Goal: Transaction & Acquisition: Purchase product/service

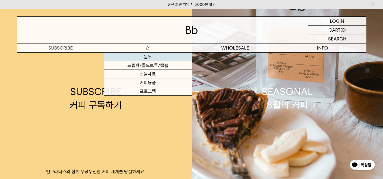
click at [145, 56] on link "원두" at bounding box center [147, 57] width 87 height 9
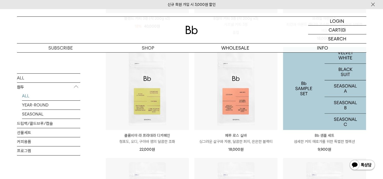
scroll to position [203, 0]
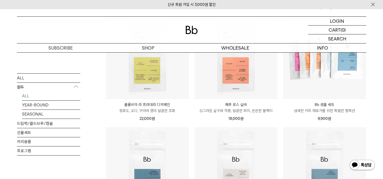
click at [26, 97] on link "ALL" at bounding box center [51, 96] width 58 height 9
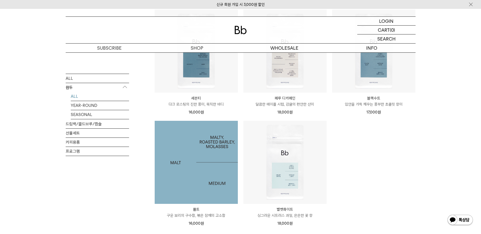
scroll to position [329, 0]
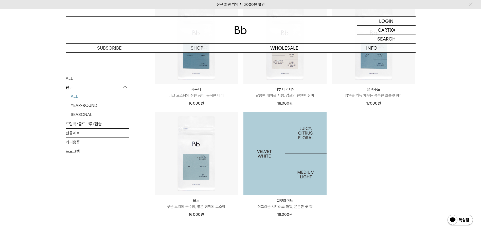
click at [274, 179] on img at bounding box center [284, 153] width 83 height 83
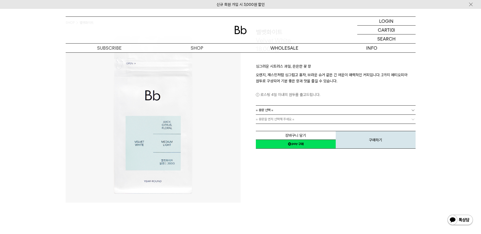
scroll to position [25, 0]
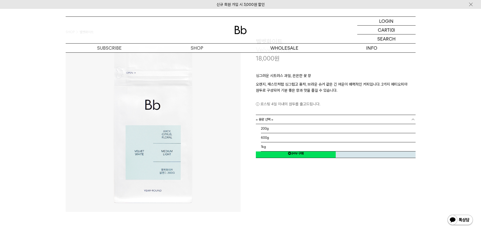
click at [414, 121] on b at bounding box center [412, 119] width 5 height 5
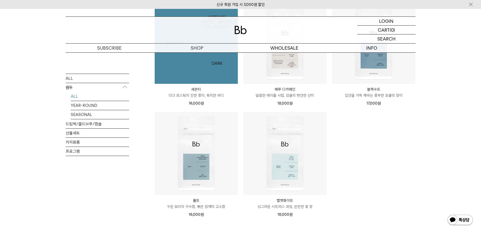
click at [199, 69] on img at bounding box center [196, 42] width 83 height 83
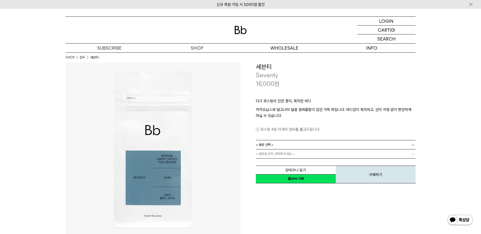
click at [371, 116] on p "카카오닙스와 달고나의 달콤 쌉싸름함이 입안 가득 퍼집니다. 바디감이 묵직하고, 산미 걱정 없이 편안하게 마실 수 있습니다." at bounding box center [336, 113] width 160 height 12
click at [277, 108] on p "카카오닙스와 달고나의 달콤 쌉싸름함이 입안 가득 퍼집니다. 바디감이 묵직하고, 산미 걱정 없이 편안하게 마실 수 있습니다." at bounding box center [336, 113] width 160 height 12
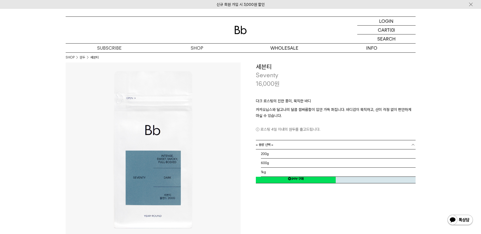
click at [413, 145] on b at bounding box center [412, 144] width 5 height 5
click at [295, 120] on div "로스팅 4일 이내의 원두를 출고드립니다." at bounding box center [336, 126] width 160 height 14
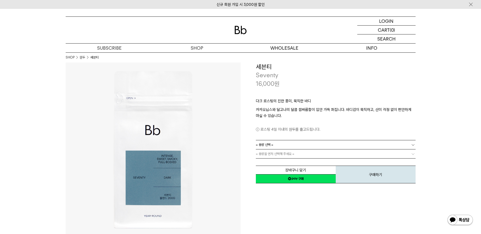
drag, startPoint x: 255, startPoint y: 66, endPoint x: 268, endPoint y: 65, distance: 12.2
click at [264, 65] on h3 "세븐티" at bounding box center [336, 67] width 160 height 9
